Goal: Task Accomplishment & Management: Manage account settings

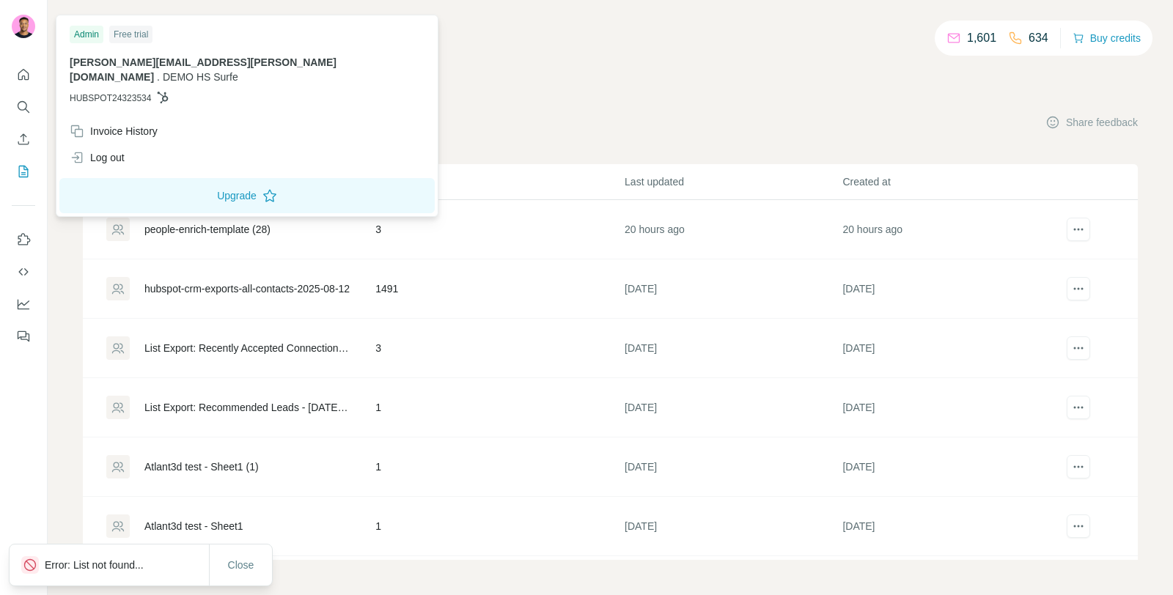
click at [19, 21] on img at bounding box center [23, 26] width 23 height 23
click at [114, 150] on div "Log out" at bounding box center [97, 157] width 55 height 15
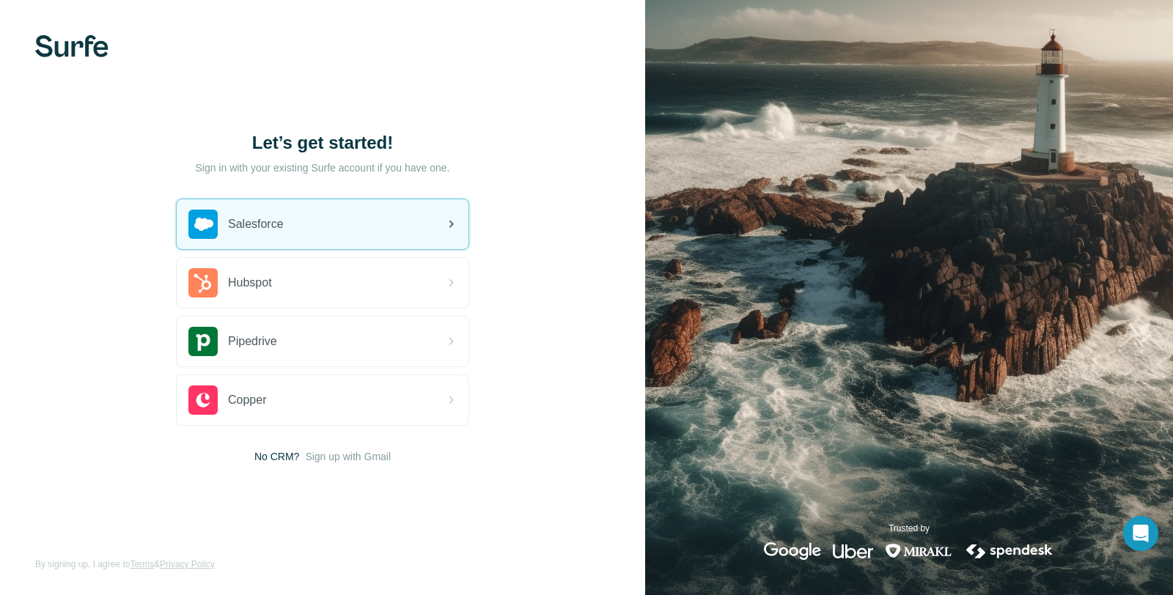
click at [259, 221] on span "Salesforce" at bounding box center [256, 224] width 56 height 18
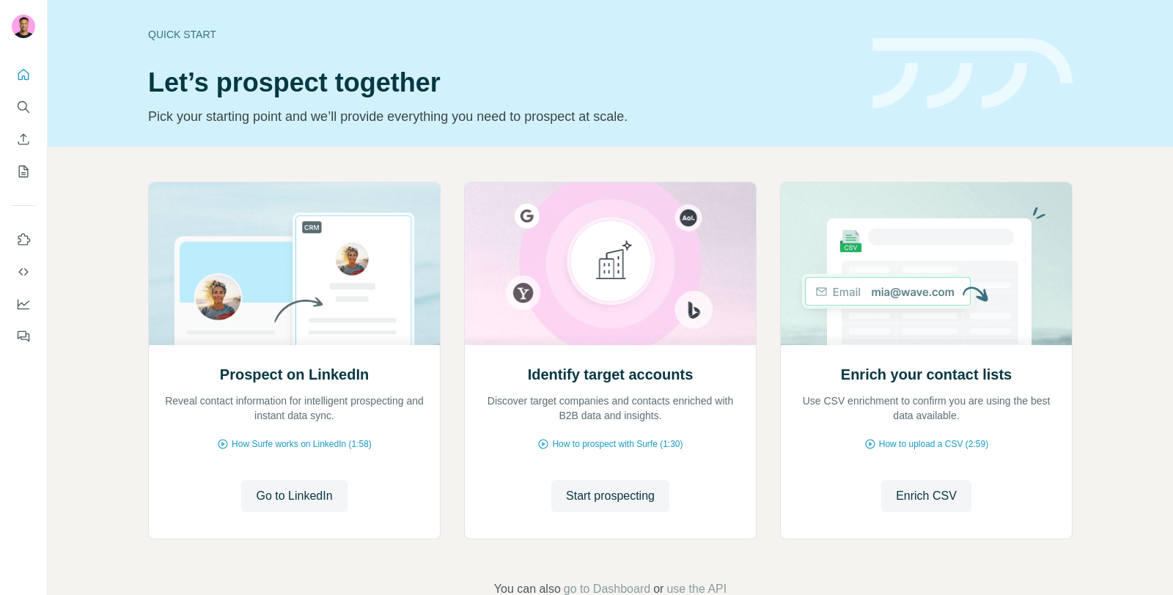
click at [25, 178] on icon "My lists" at bounding box center [23, 171] width 15 height 15
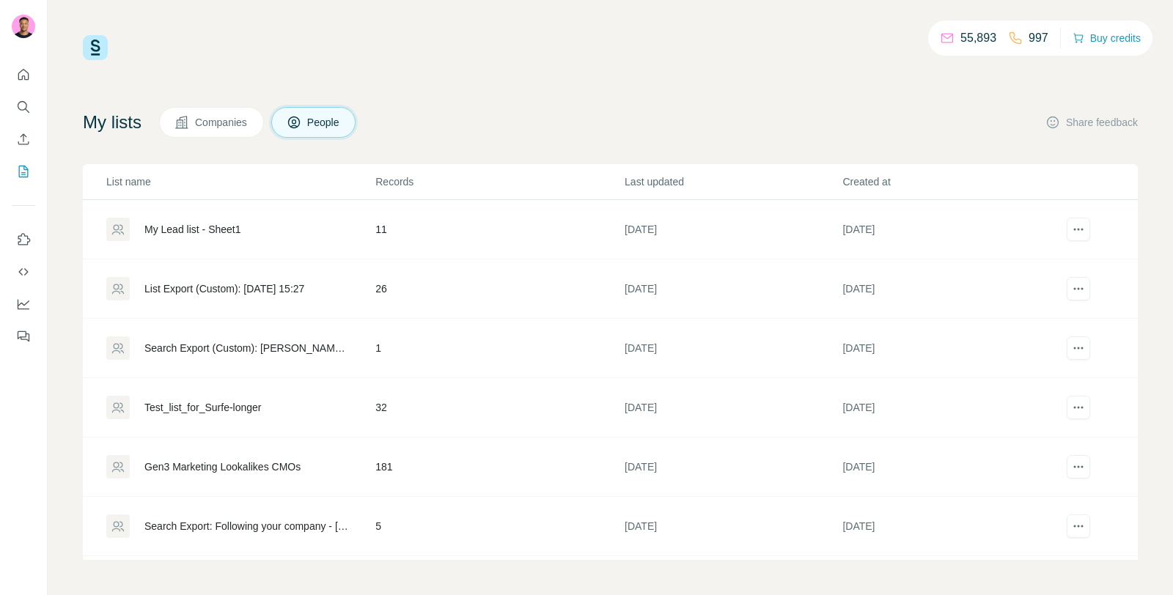
click at [654, 203] on td "[DATE]" at bounding box center [733, 229] width 218 height 59
click at [668, 180] on p "Last updated" at bounding box center [732, 181] width 216 height 15
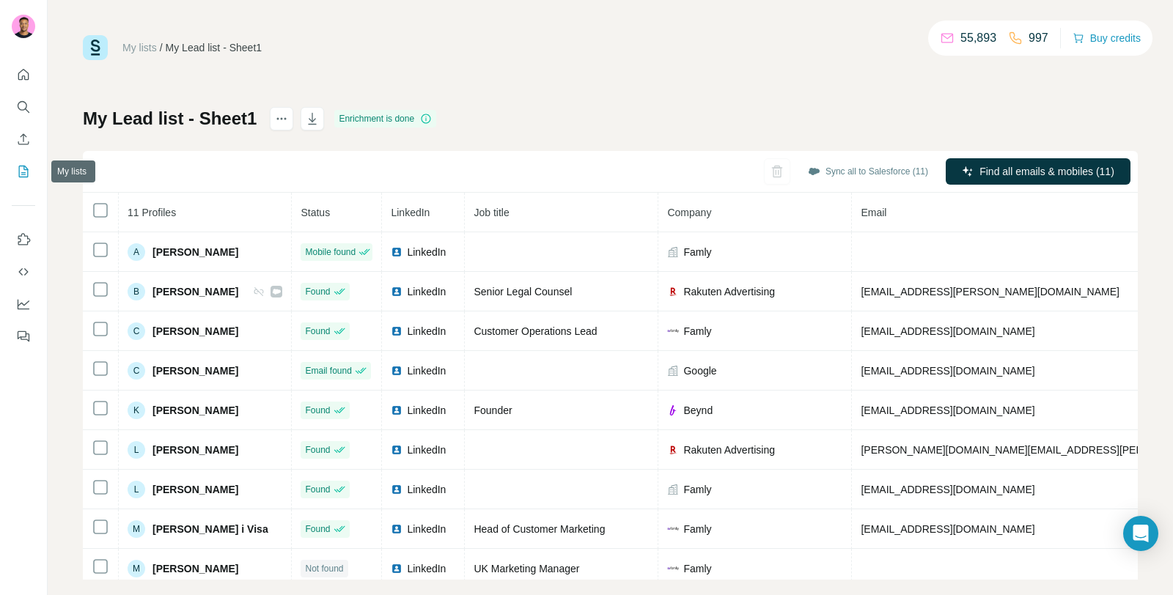
click at [32, 173] on button "My lists" at bounding box center [23, 171] width 23 height 26
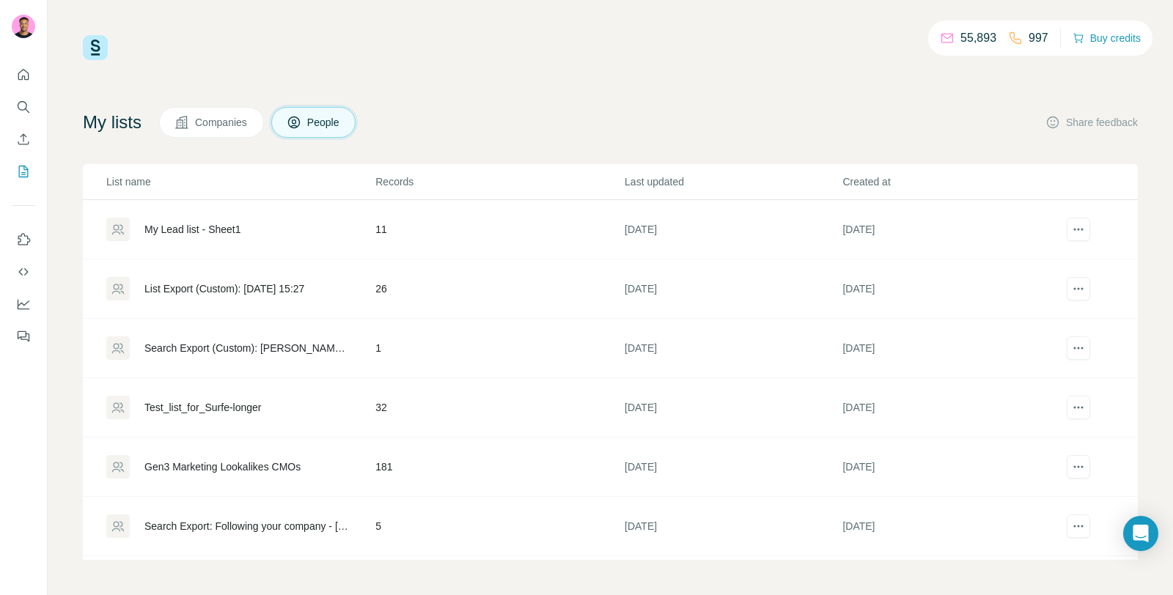
click at [658, 182] on p "Last updated" at bounding box center [732, 181] width 216 height 15
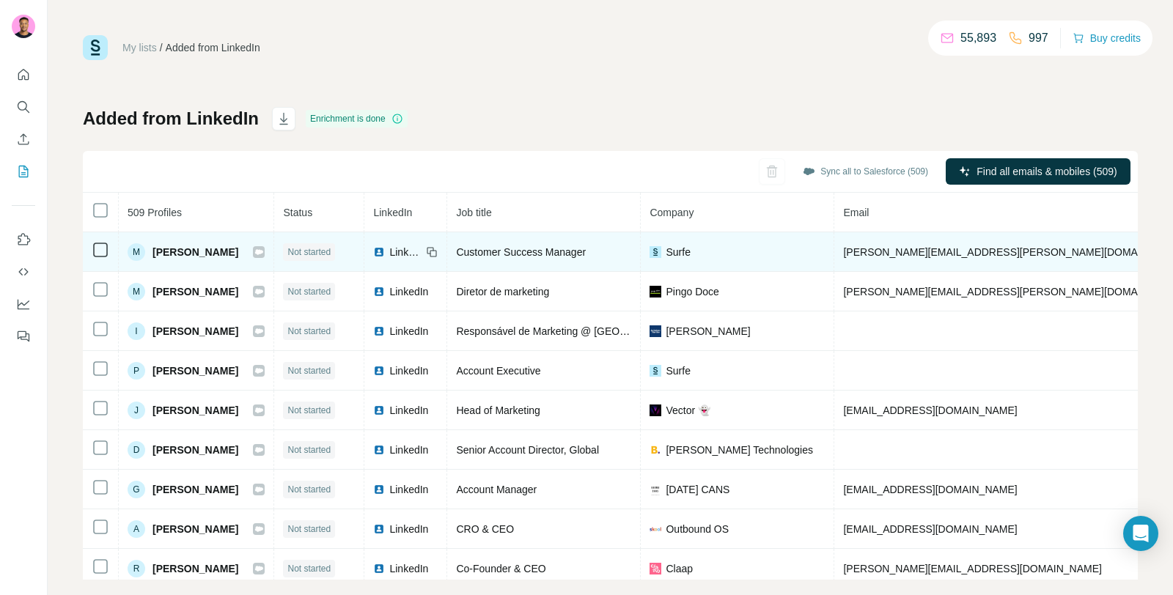
click at [109, 248] on td at bounding box center [101, 252] width 36 height 40
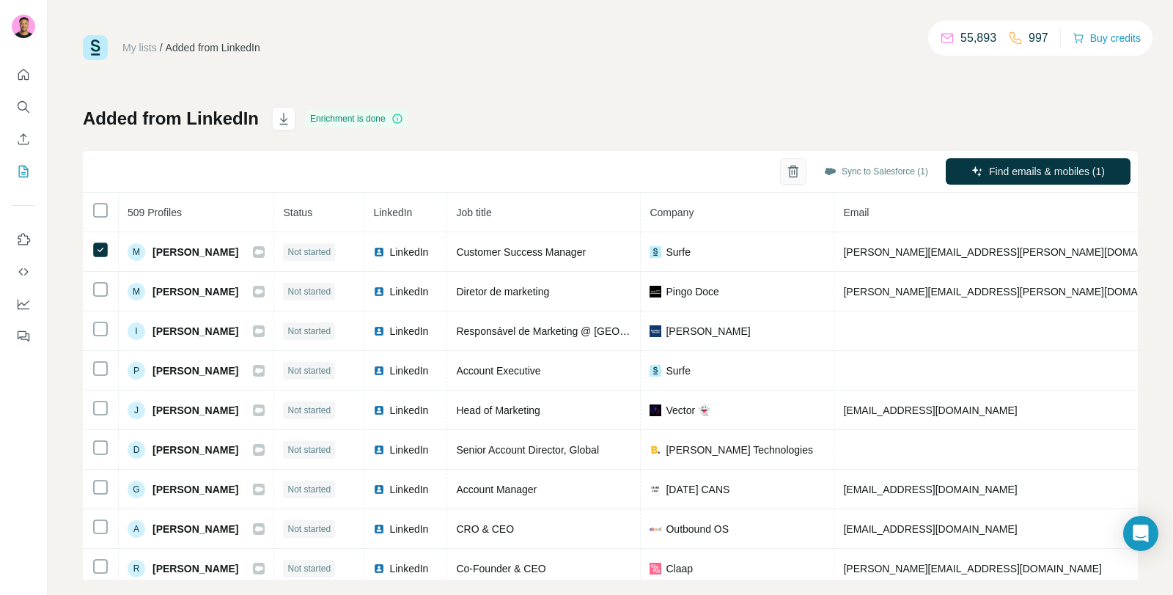
click at [794, 171] on icon "button" at bounding box center [793, 171] width 15 height 15
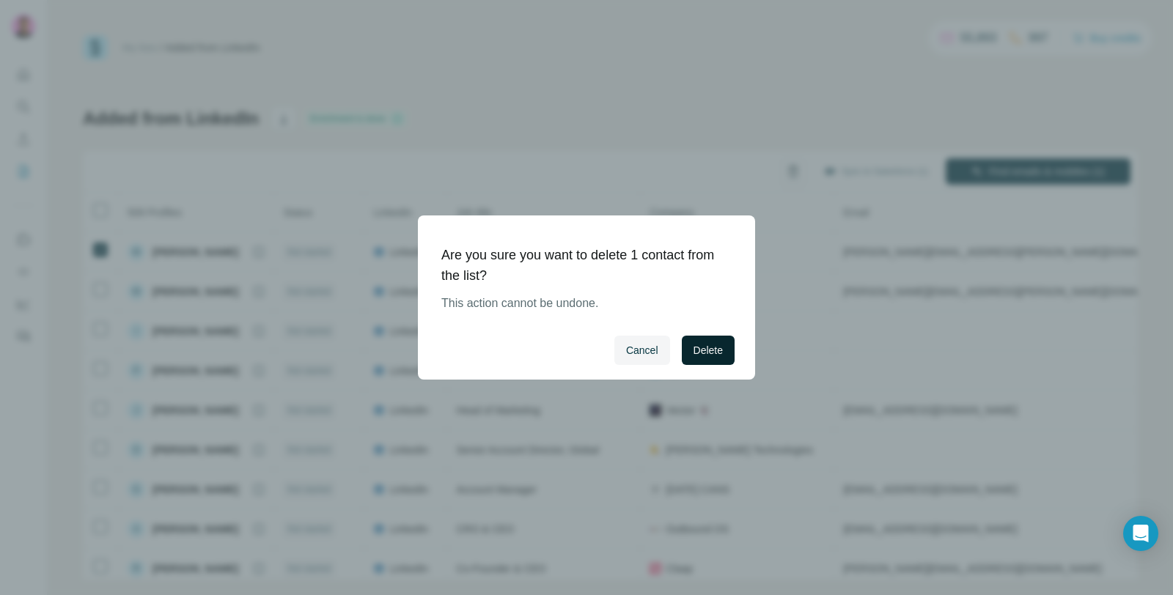
click at [710, 356] on span "Delete" at bounding box center [707, 350] width 29 height 15
